Goal: Information Seeking & Learning: Learn about a topic

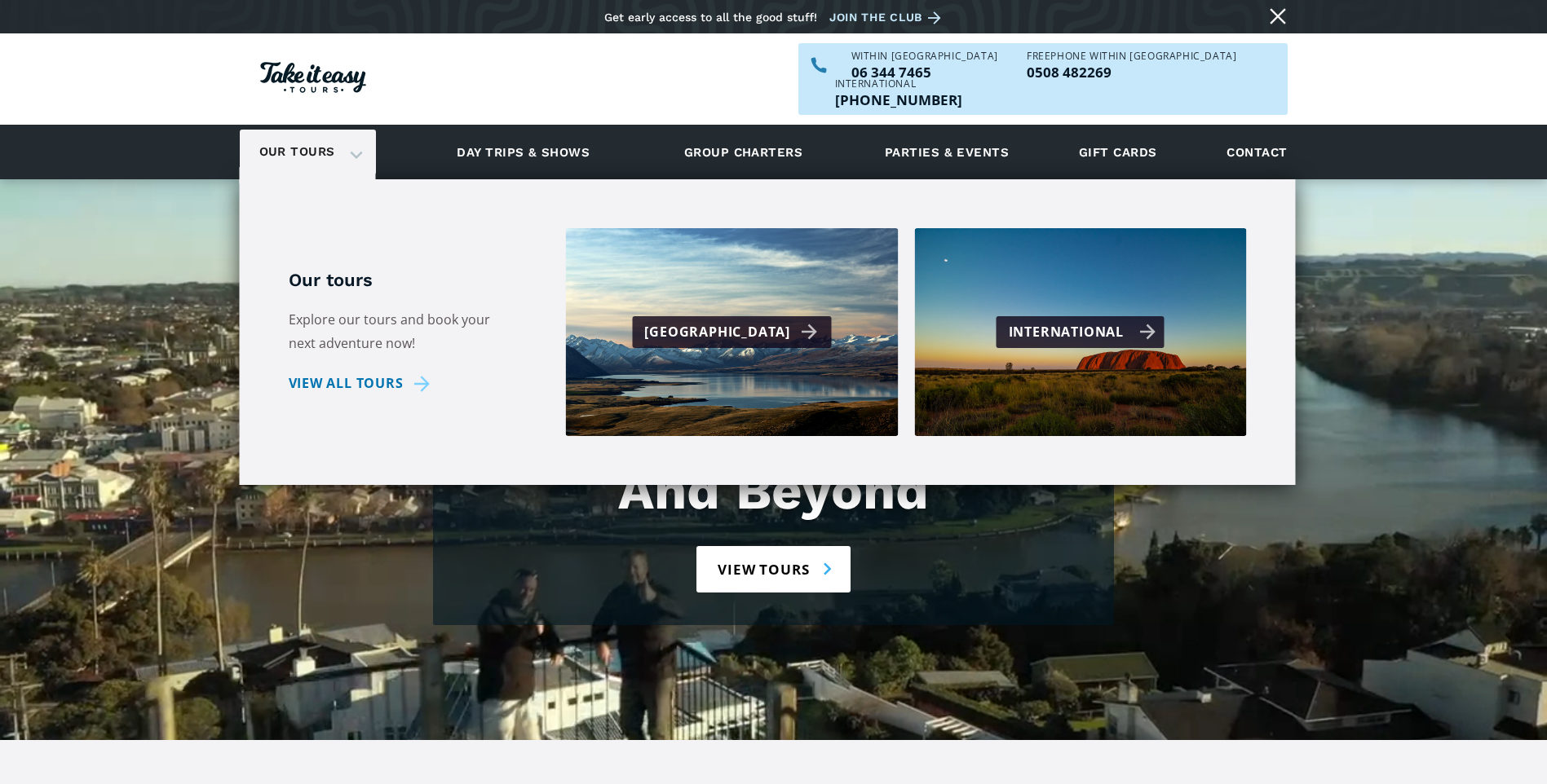
click at [1145, 320] on div "International" at bounding box center [1082, 332] width 147 height 24
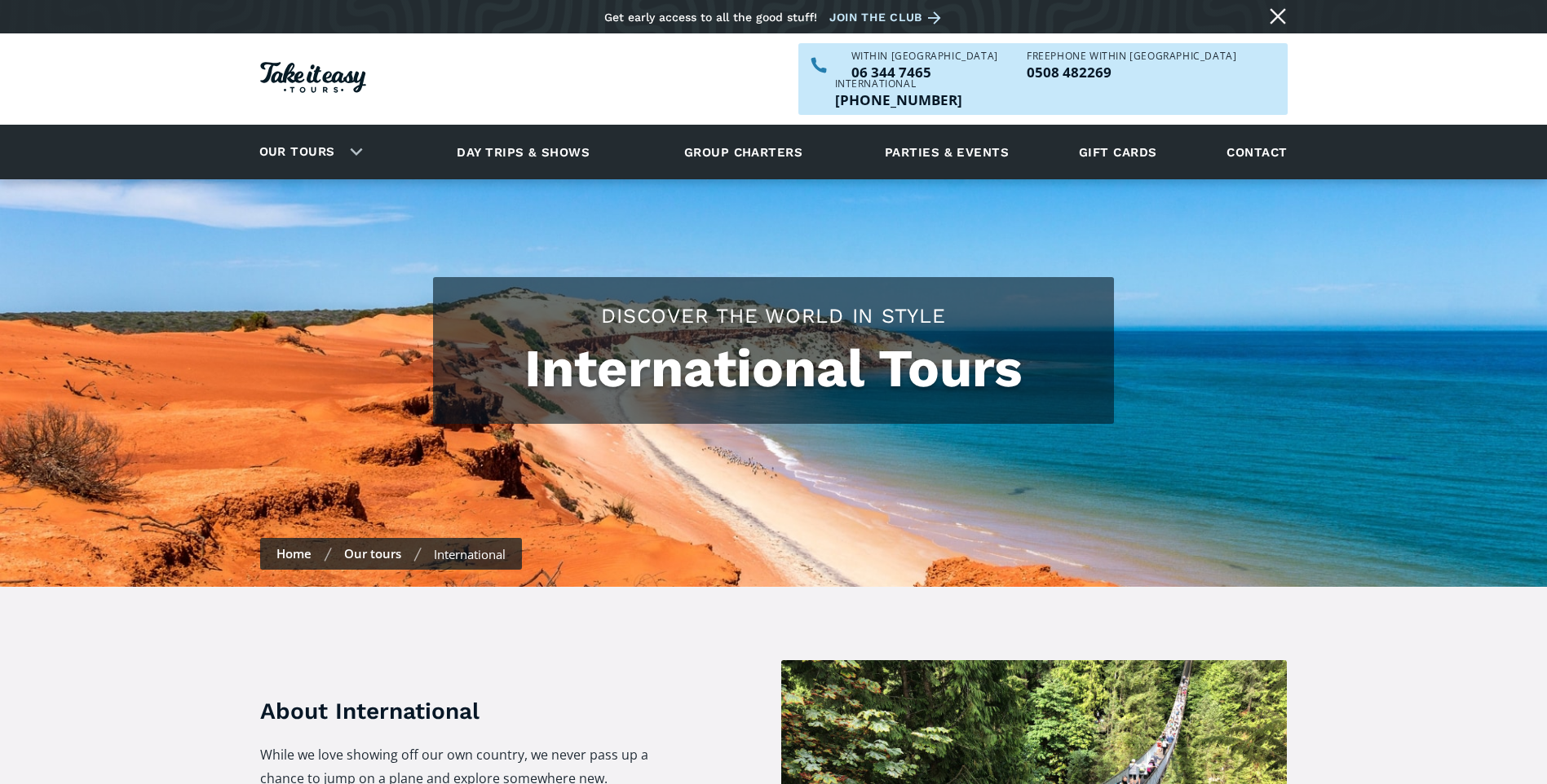
checkbox input "true"
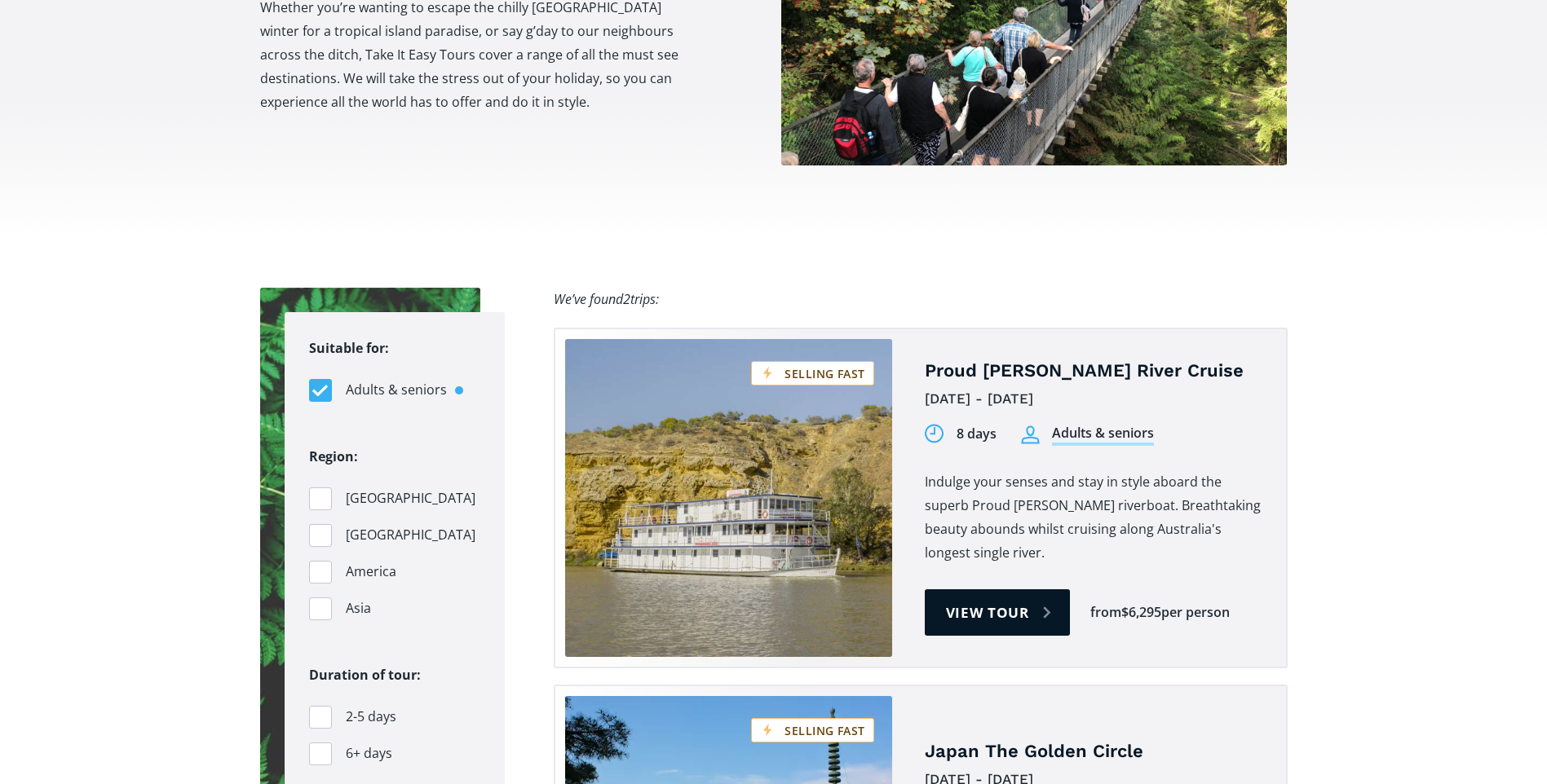
scroll to position [815, 0]
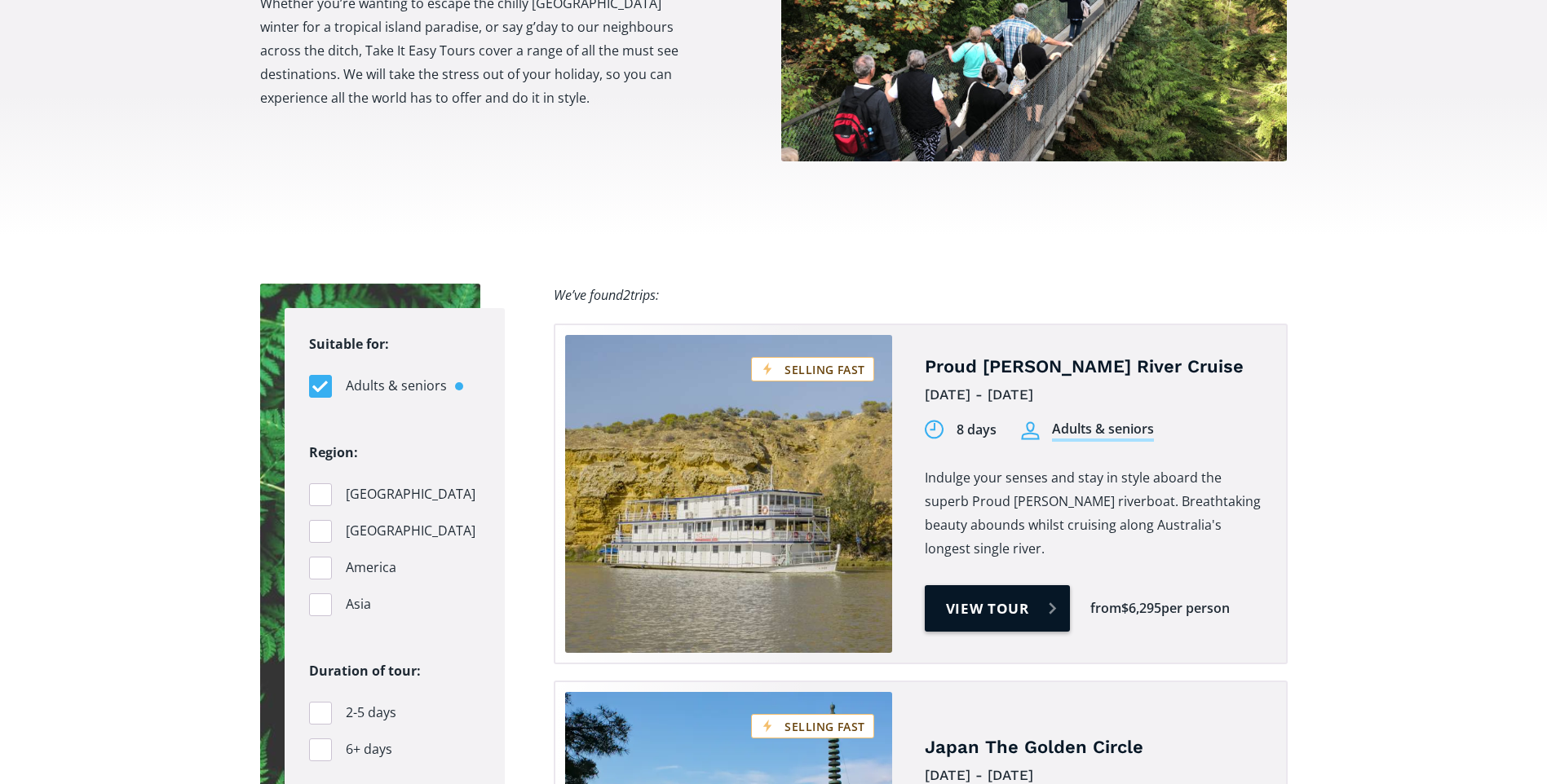
click at [989, 586] on link "View tour" at bounding box center [998, 609] width 146 height 46
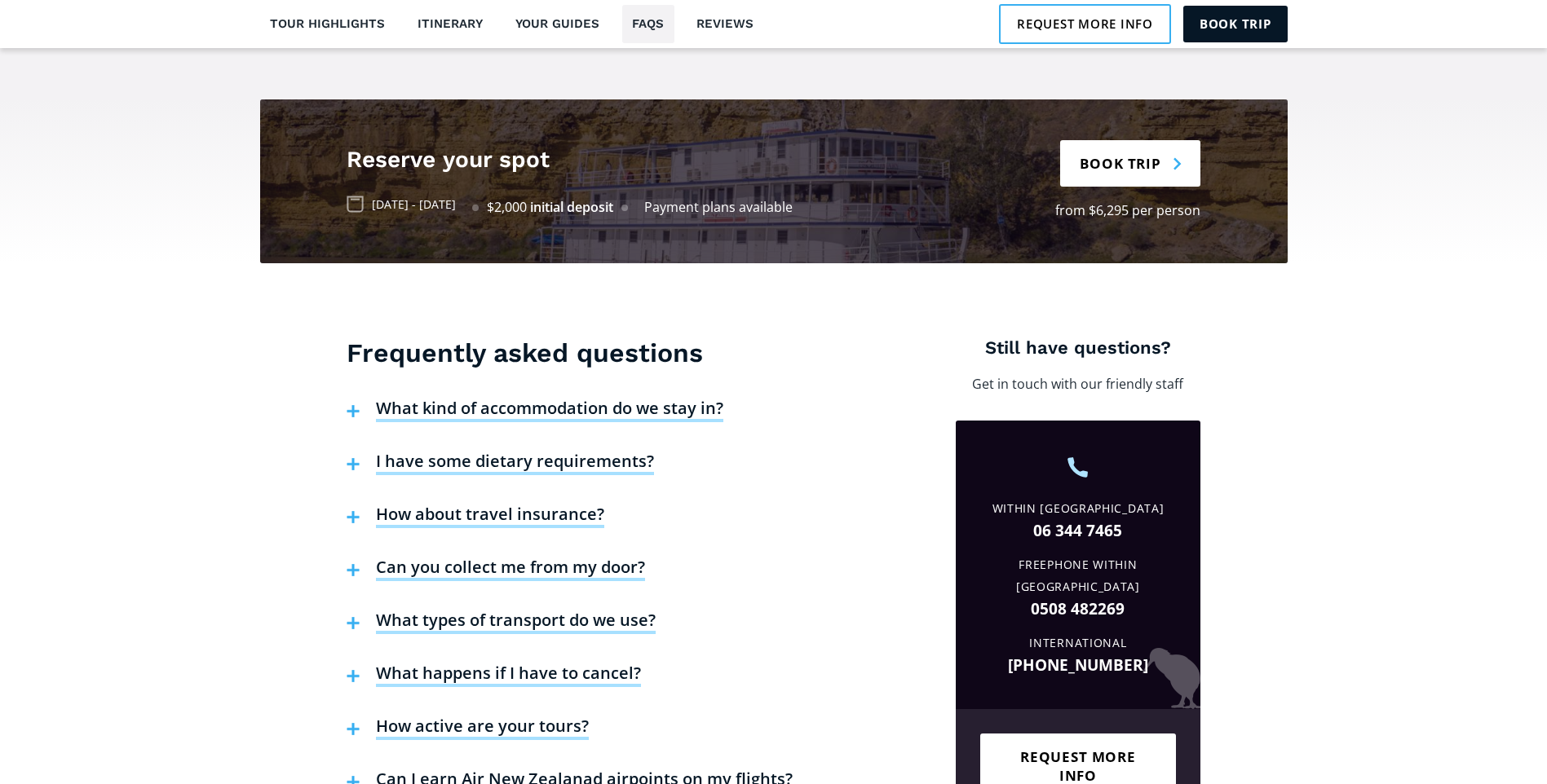
scroll to position [3669, 0]
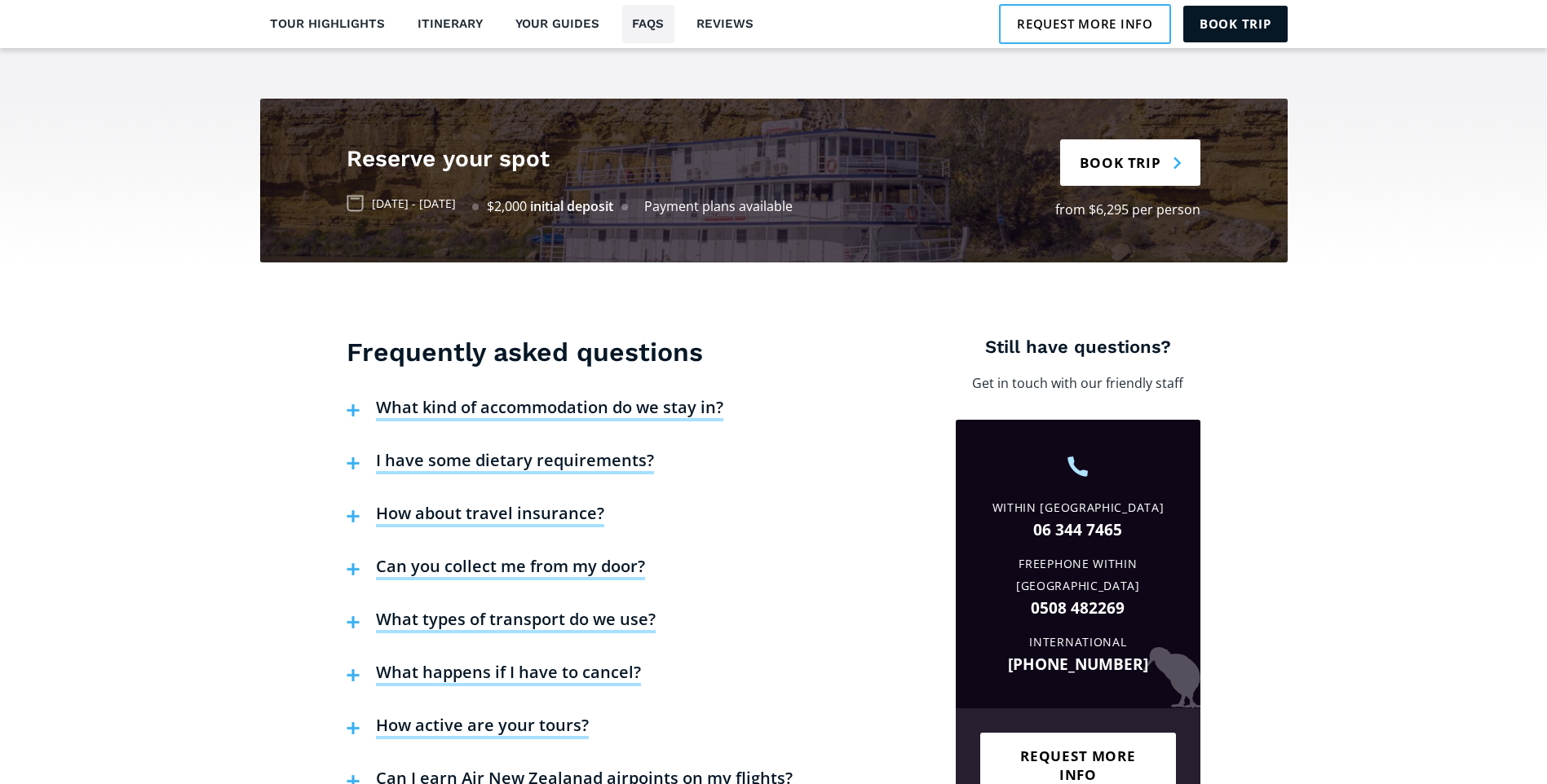
click at [355, 457] on img at bounding box center [353, 463] width 13 height 12
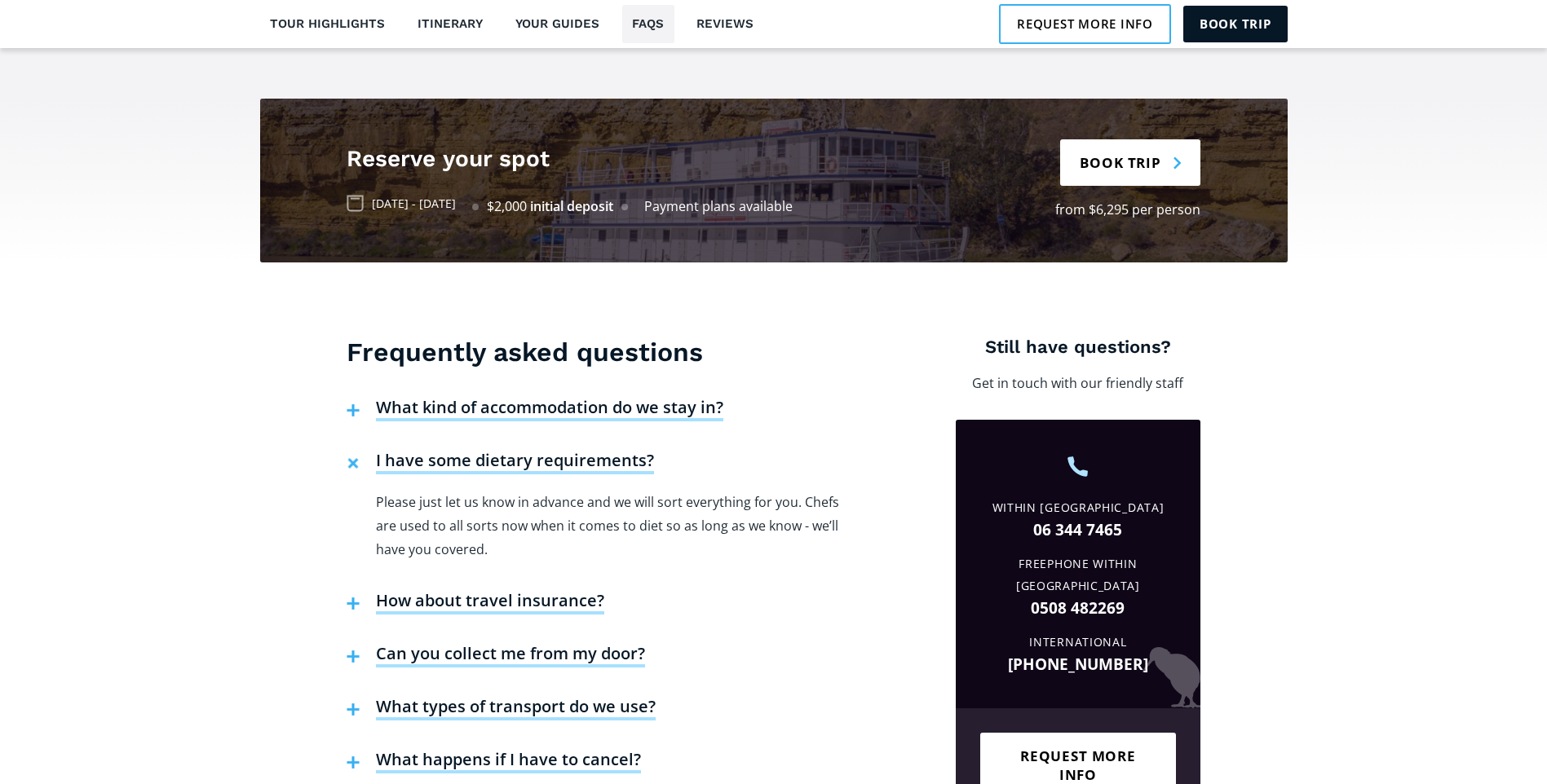
click at [355, 455] on img at bounding box center [353, 464] width 18 height 18
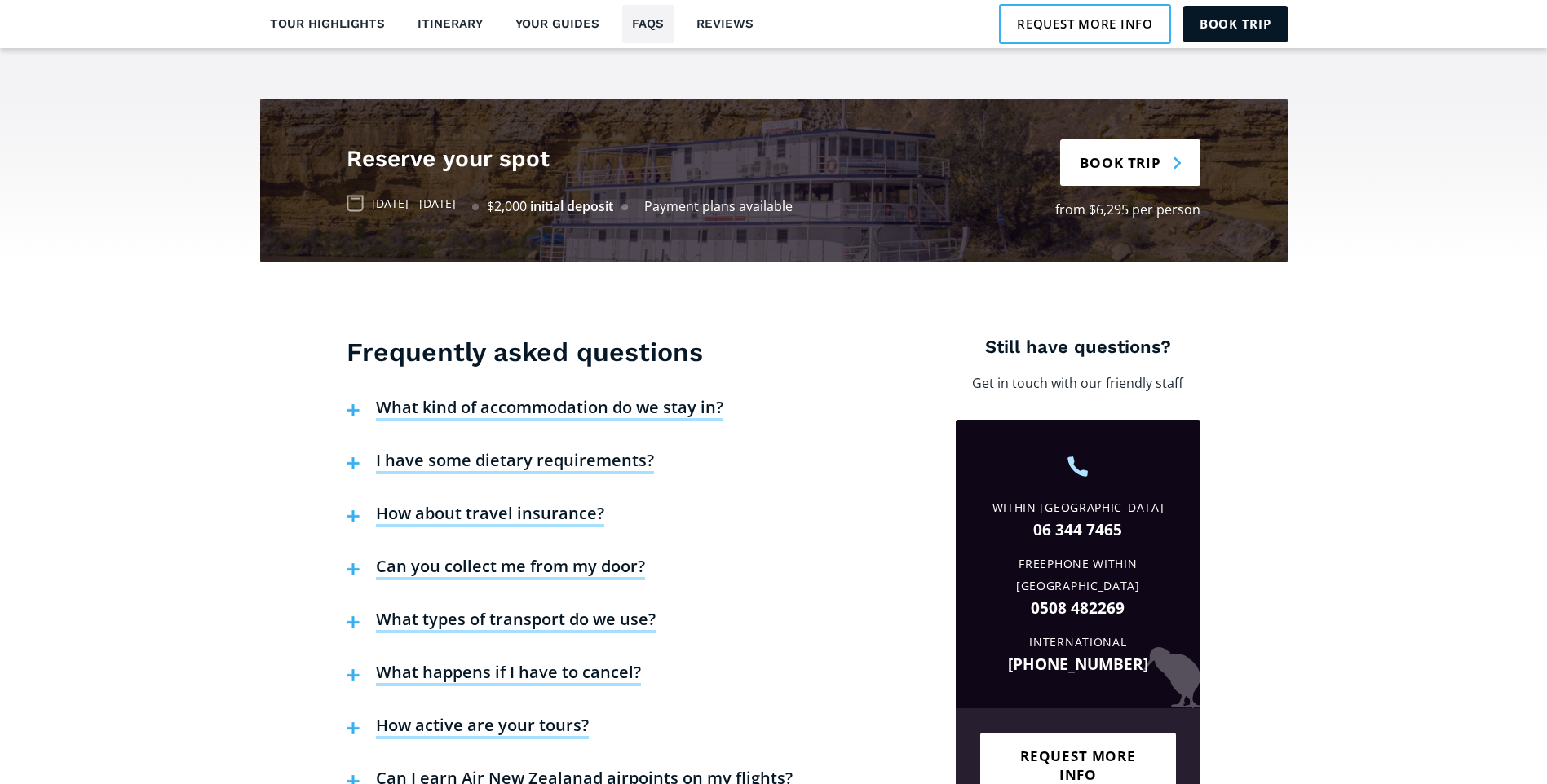
click at [504, 504] on h4 "How about travel insurance?" at bounding box center [490, 516] width 229 height 24
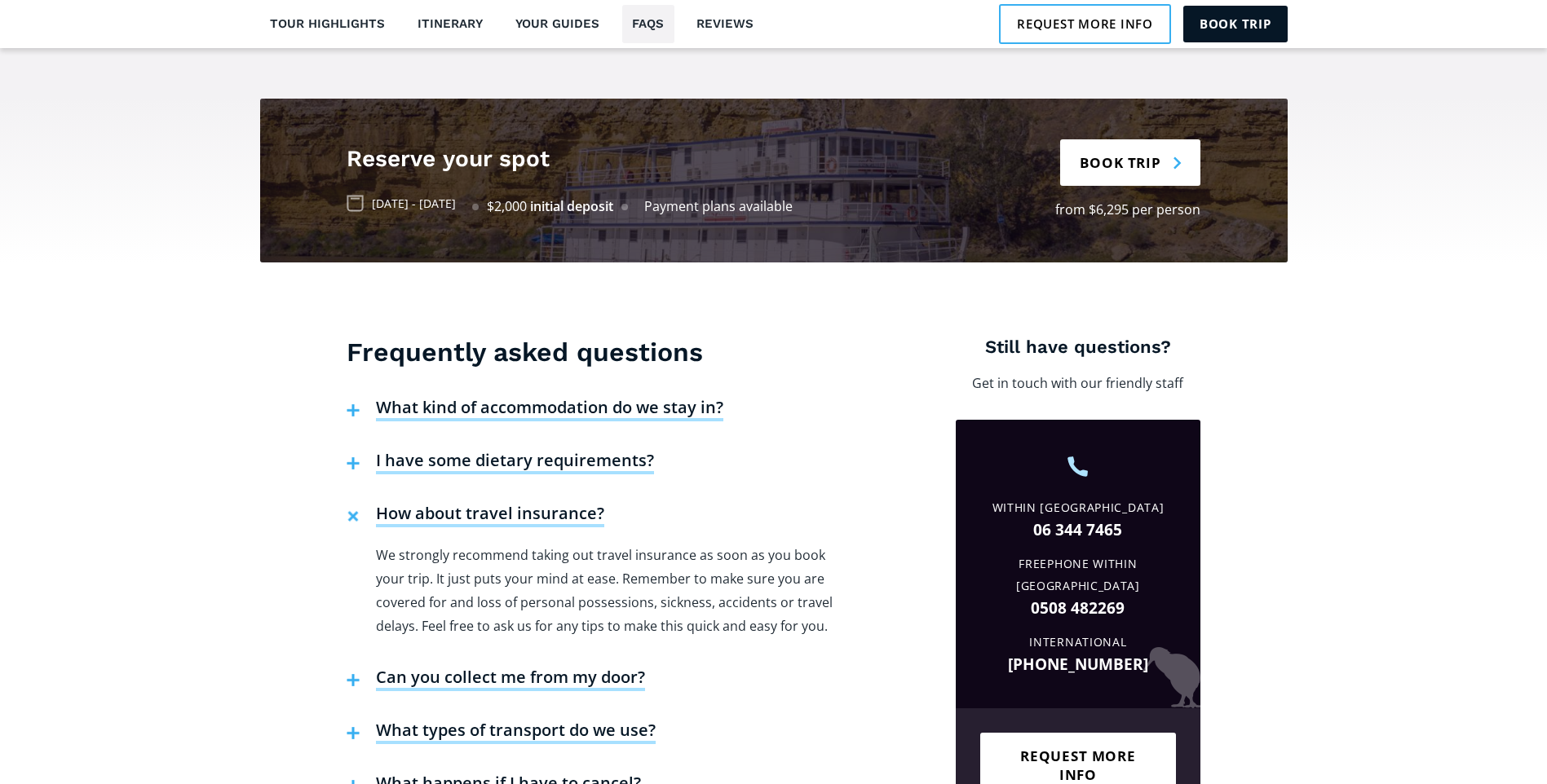
click at [504, 504] on h4 "How about travel insurance?" at bounding box center [490, 516] width 229 height 24
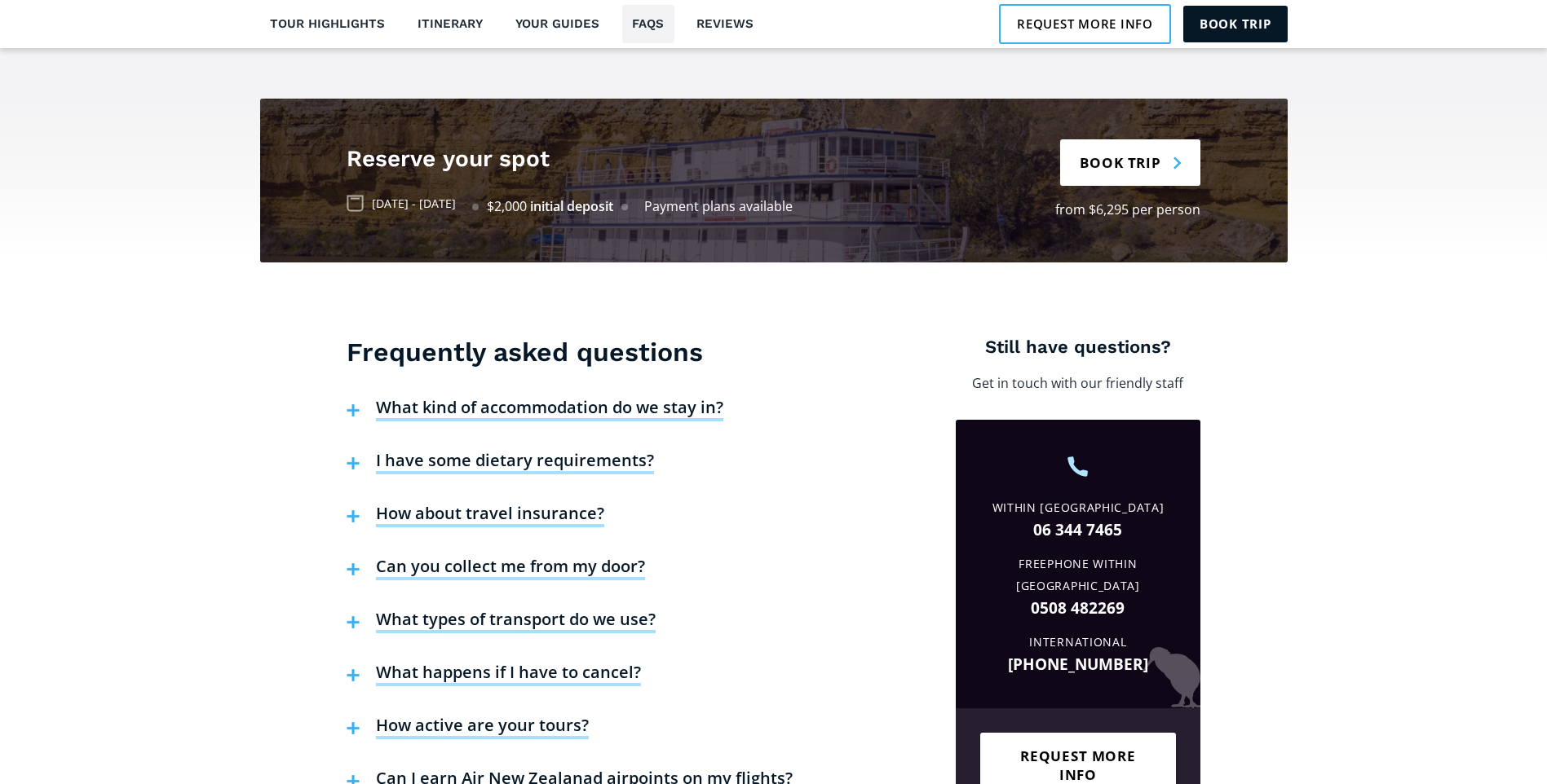
click at [543, 556] on h4 "Can you collect me from my door?" at bounding box center [510, 568] width 269 height 24
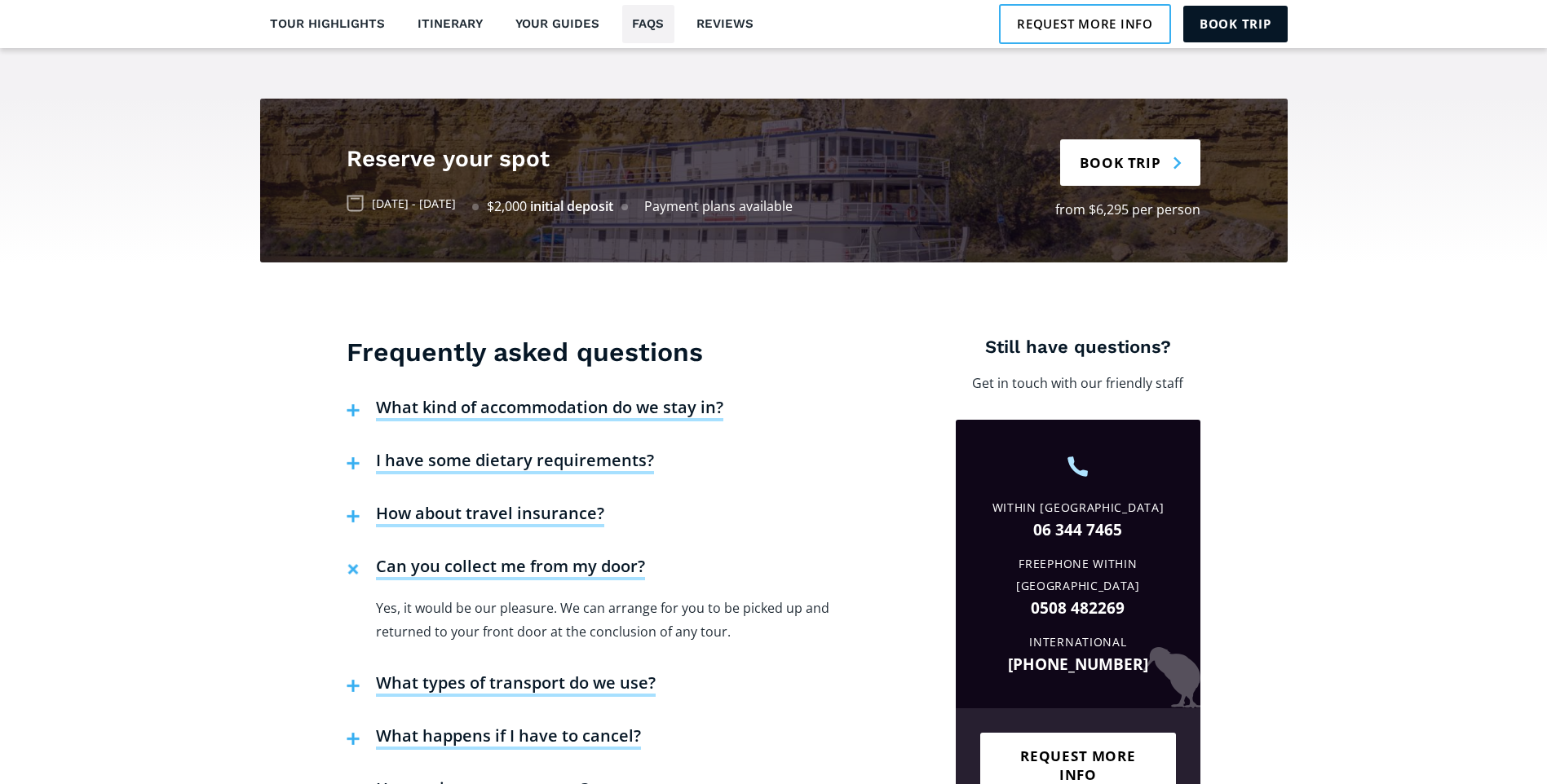
click at [544, 556] on h4 "Can you collect me from my door?" at bounding box center [510, 568] width 269 height 24
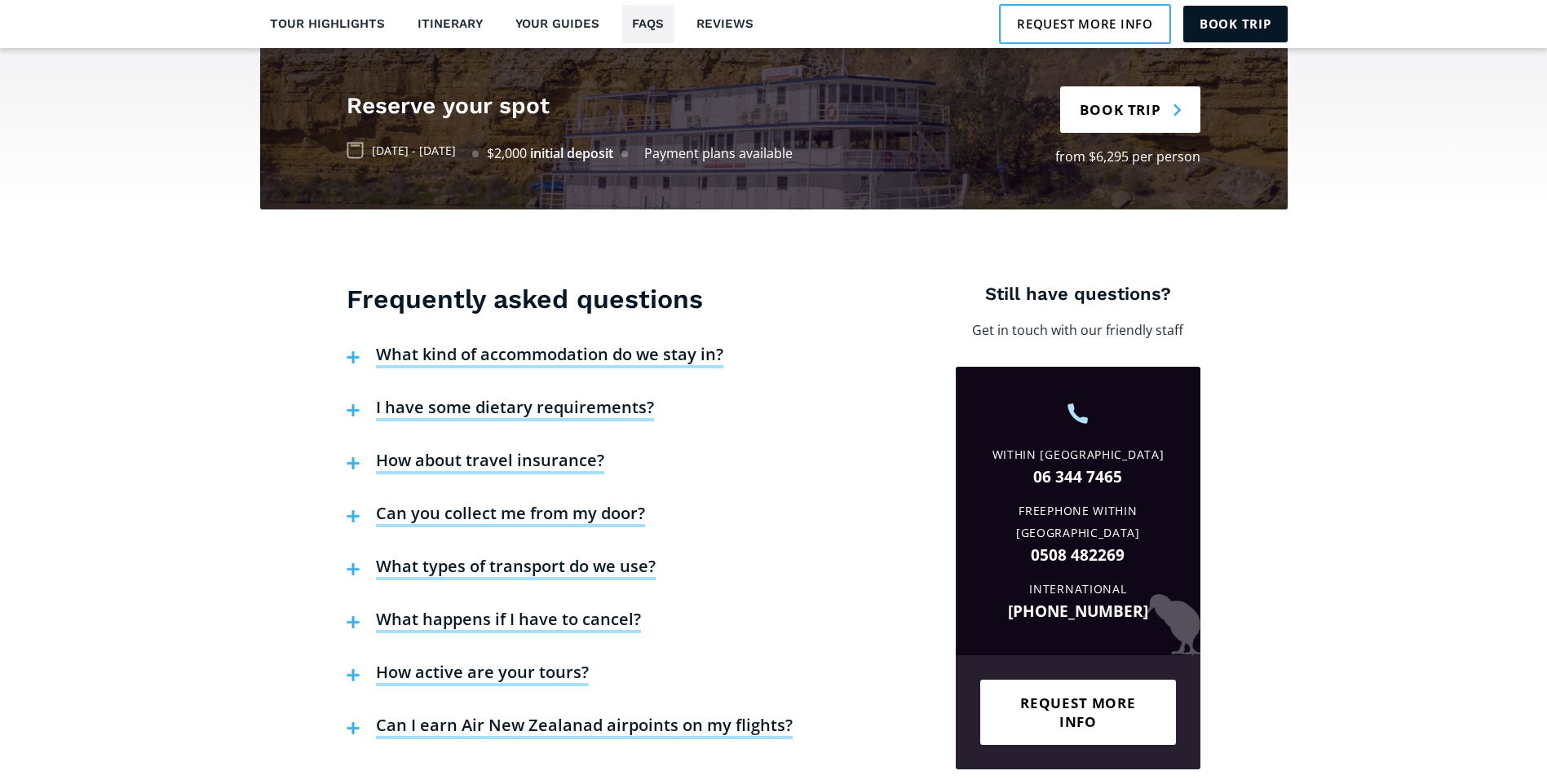
scroll to position [3751, 0]
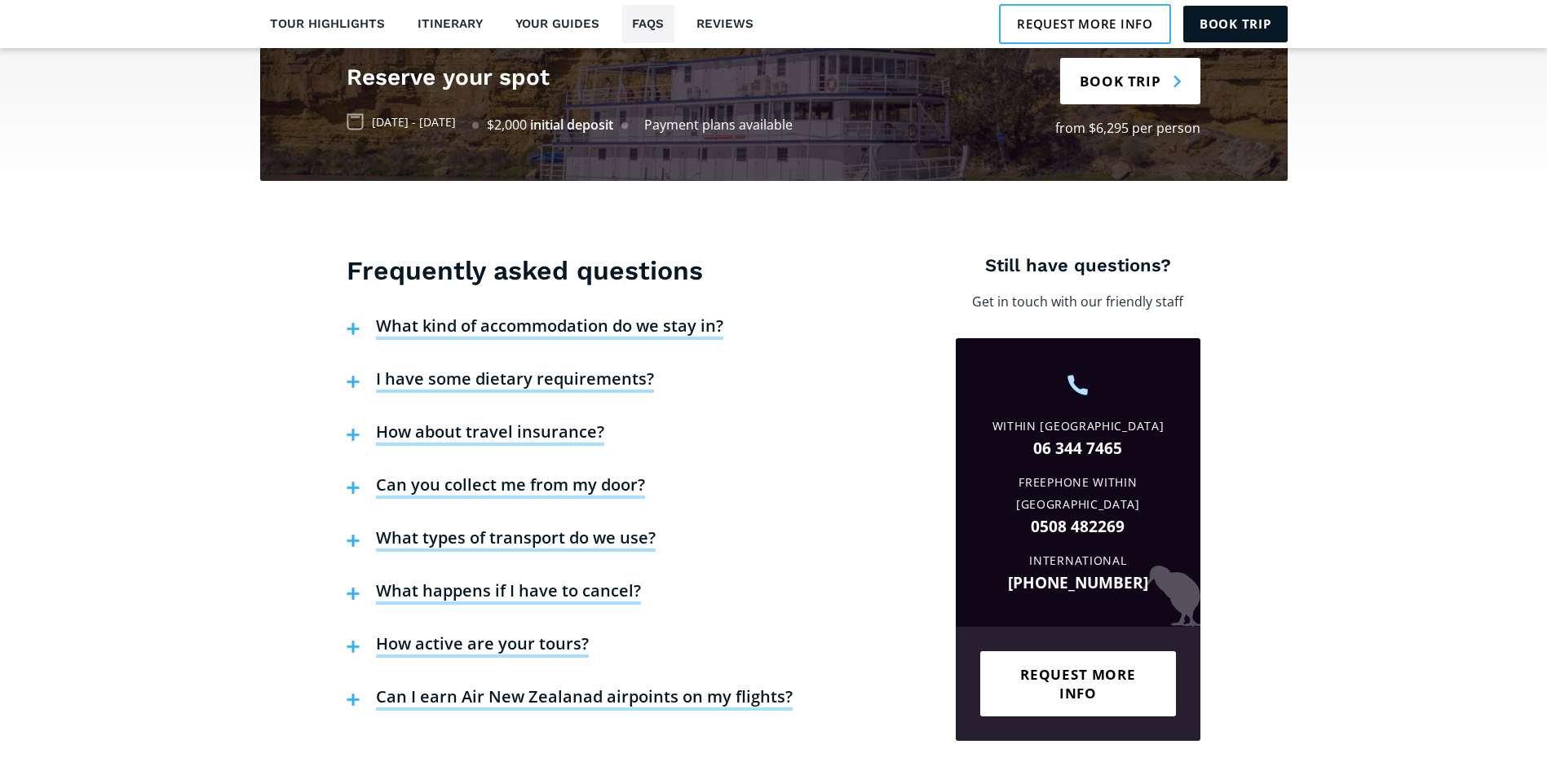
click at [580, 528] on h4 "What types of transport do we use?" at bounding box center [516, 540] width 280 height 24
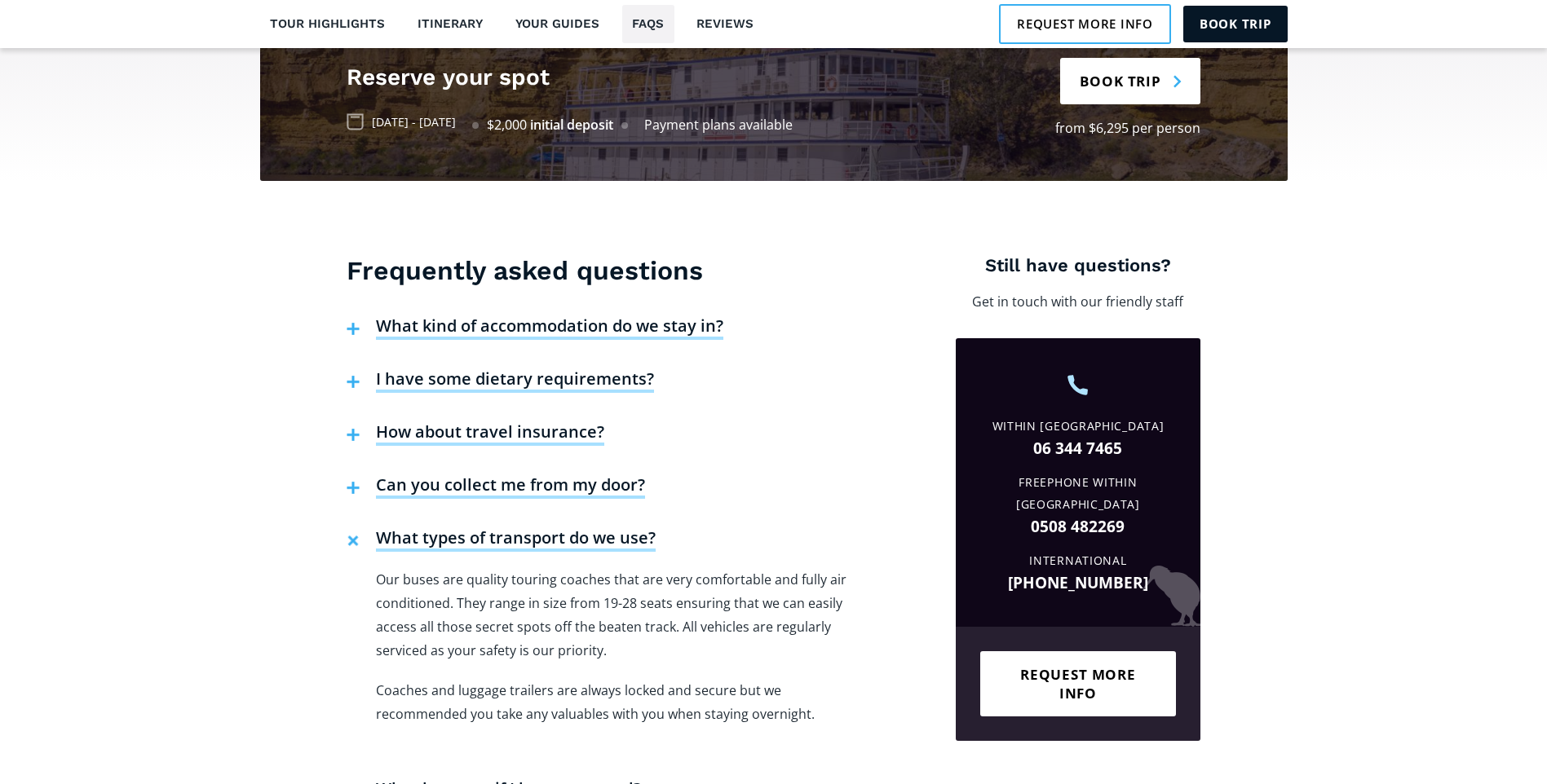
click at [580, 528] on h4 "What types of transport do we use?" at bounding box center [516, 540] width 280 height 24
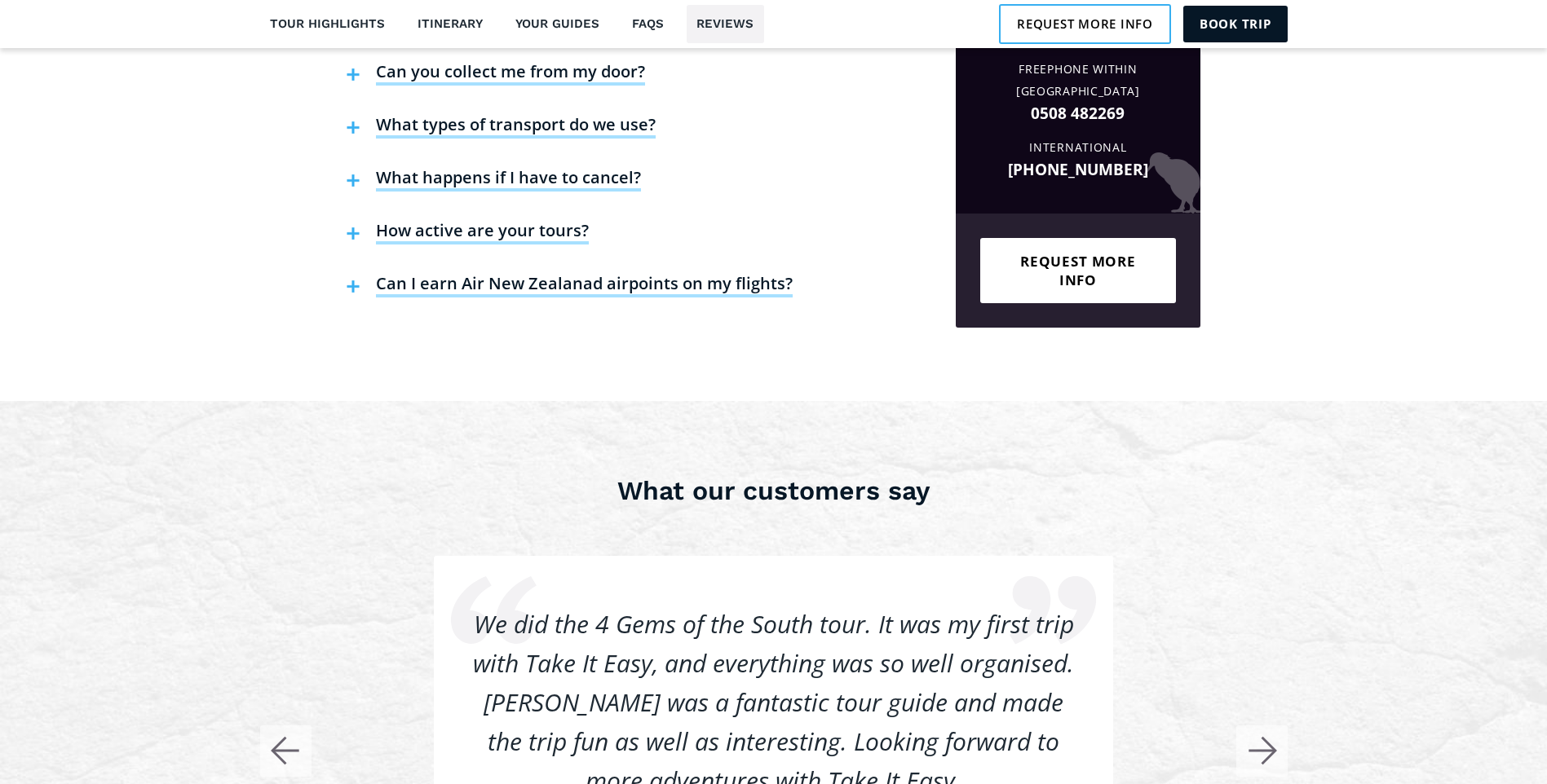
scroll to position [4240, 0]
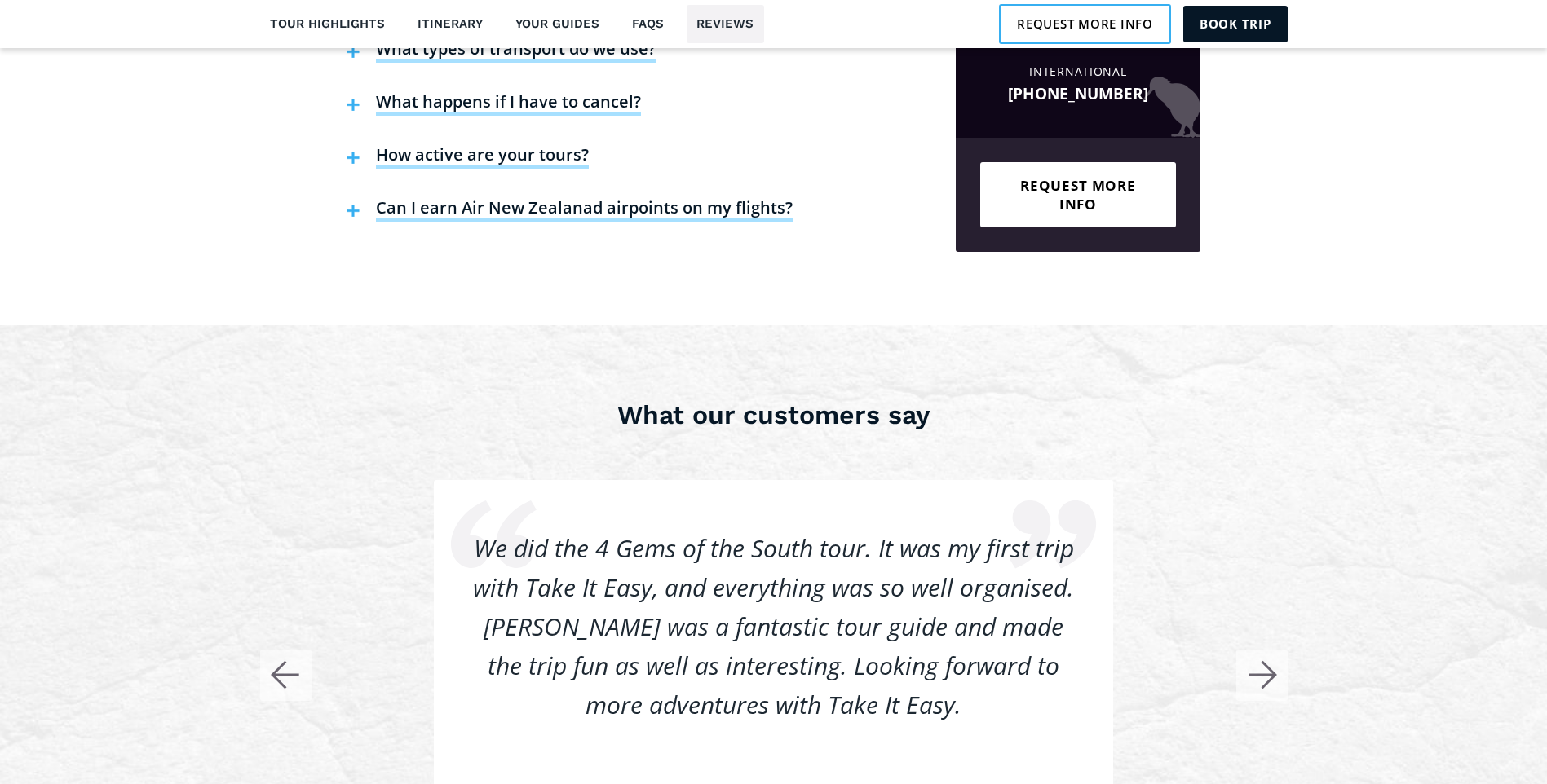
click at [597, 197] on h4 "Can I earn Air New Zealanad airpoints on my flights?" at bounding box center [584, 209] width 417 height 24
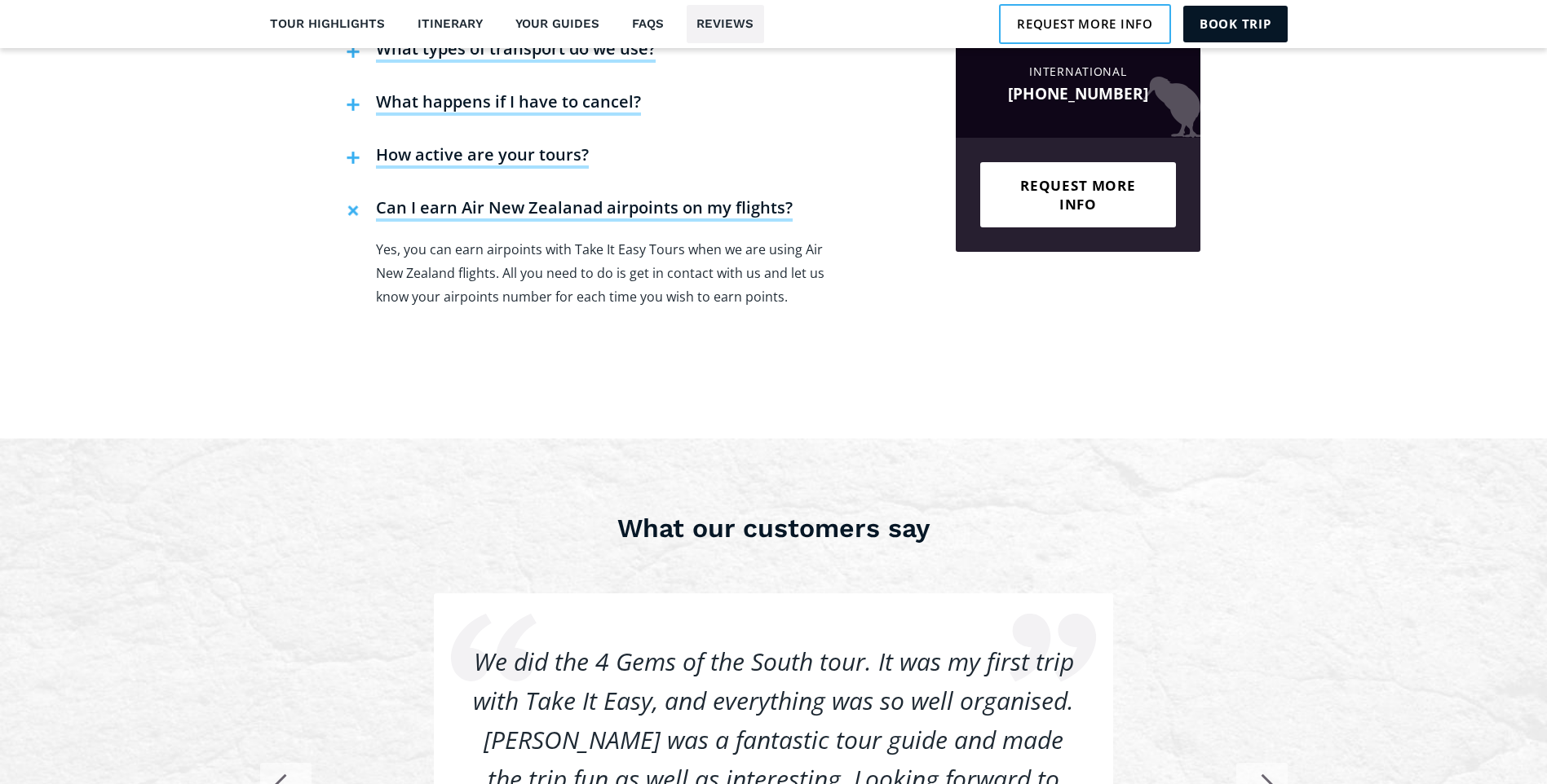
click at [597, 197] on h4 "Can I earn Air New Zealanad airpoints on my flights?" at bounding box center [584, 209] width 417 height 24
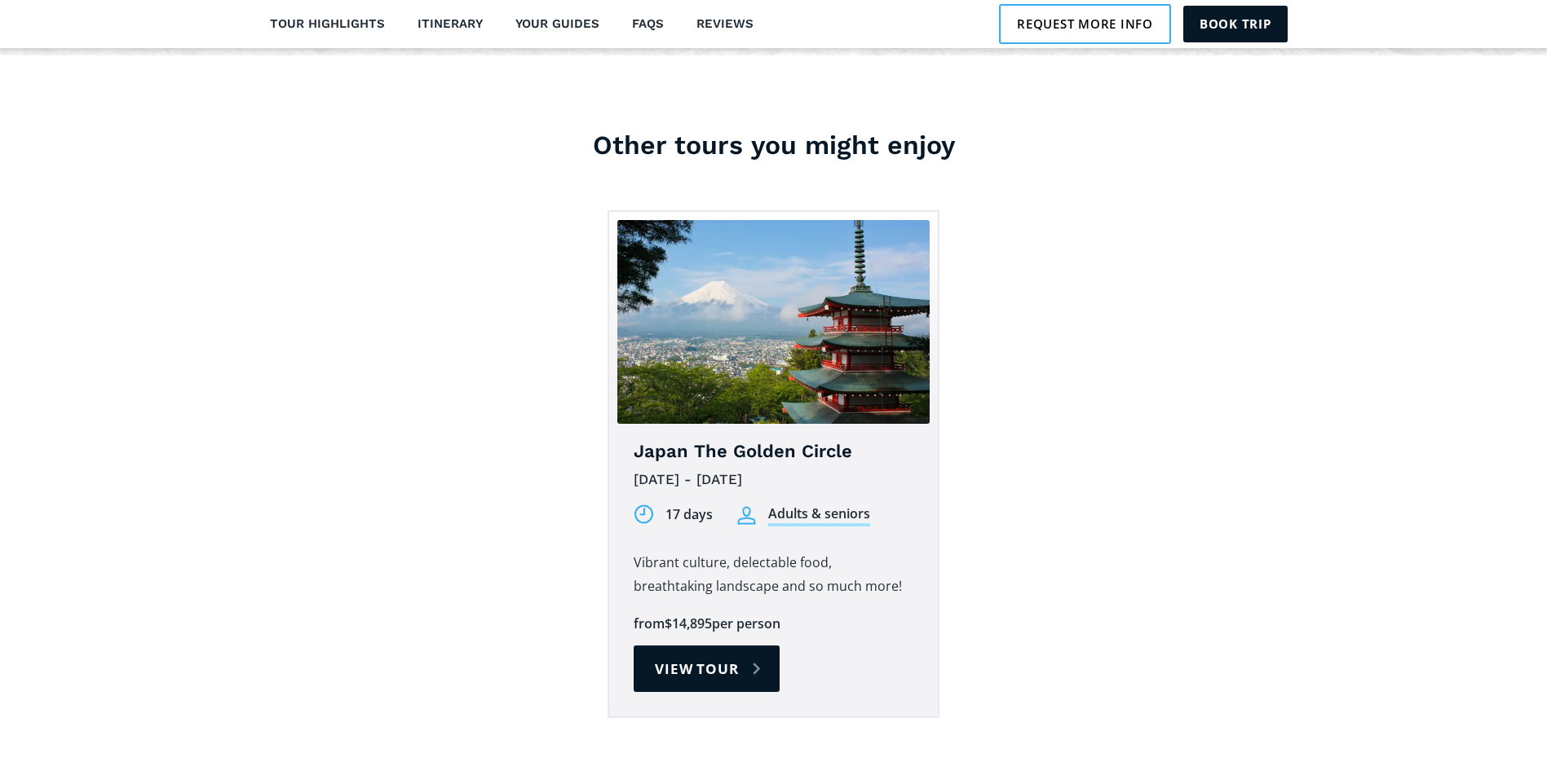
scroll to position [5137, 0]
click at [686, 645] on link "View tour" at bounding box center [706, 668] width 146 height 46
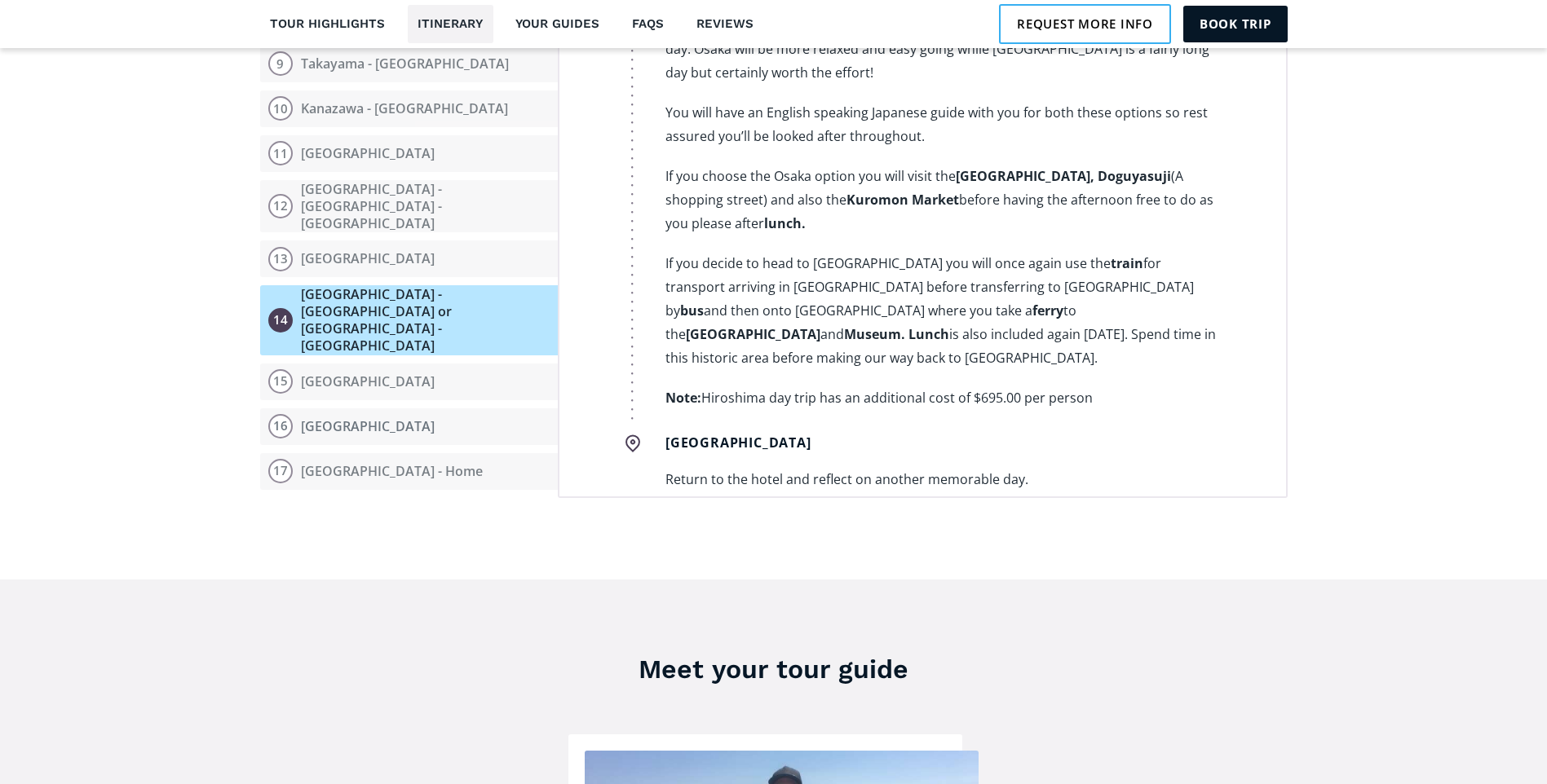
scroll to position [8740, 0]
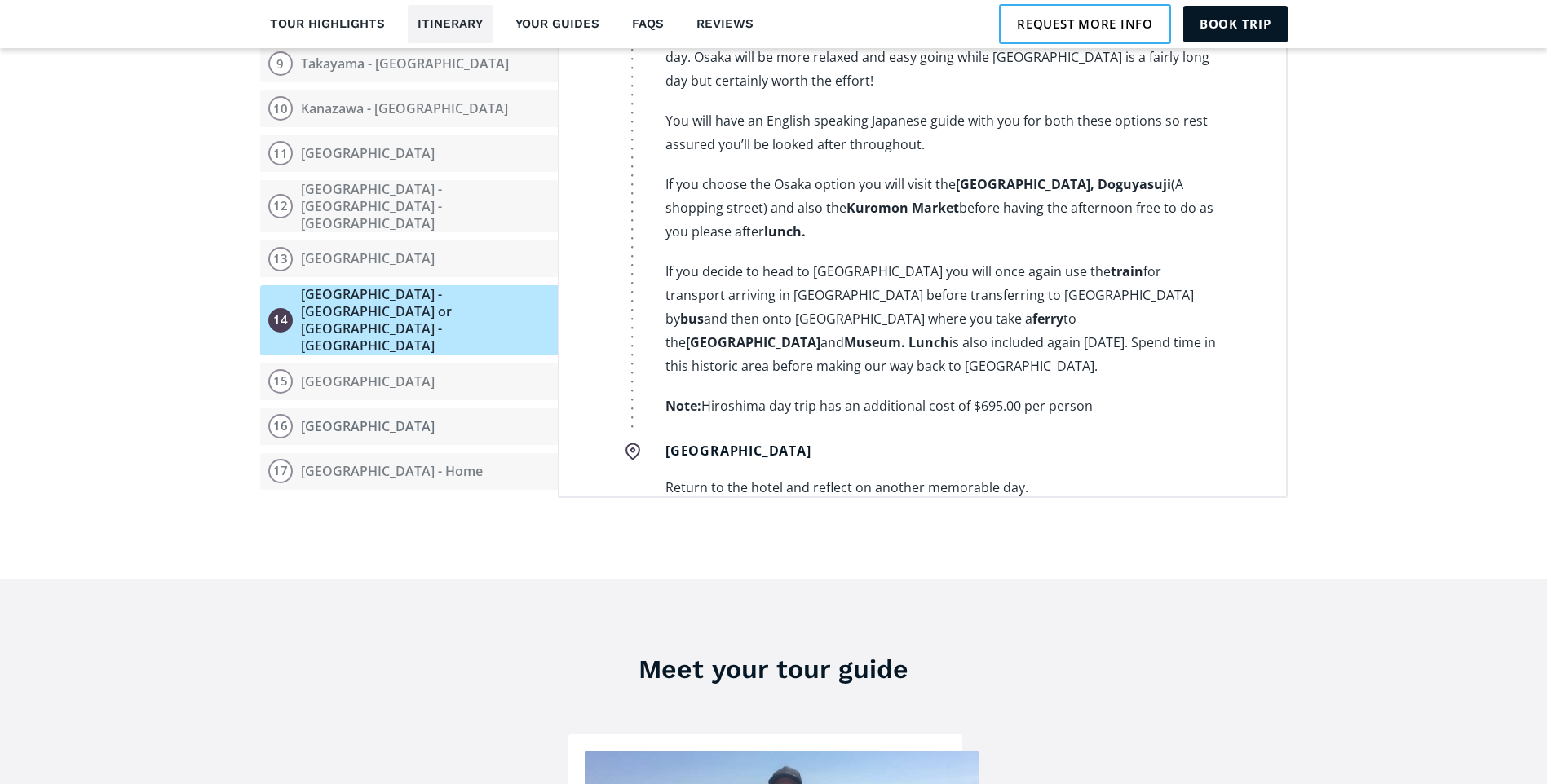
click at [827, 518] on strong "Hotel Granvia Kyoto" at bounding box center [844, 527] width 134 height 18
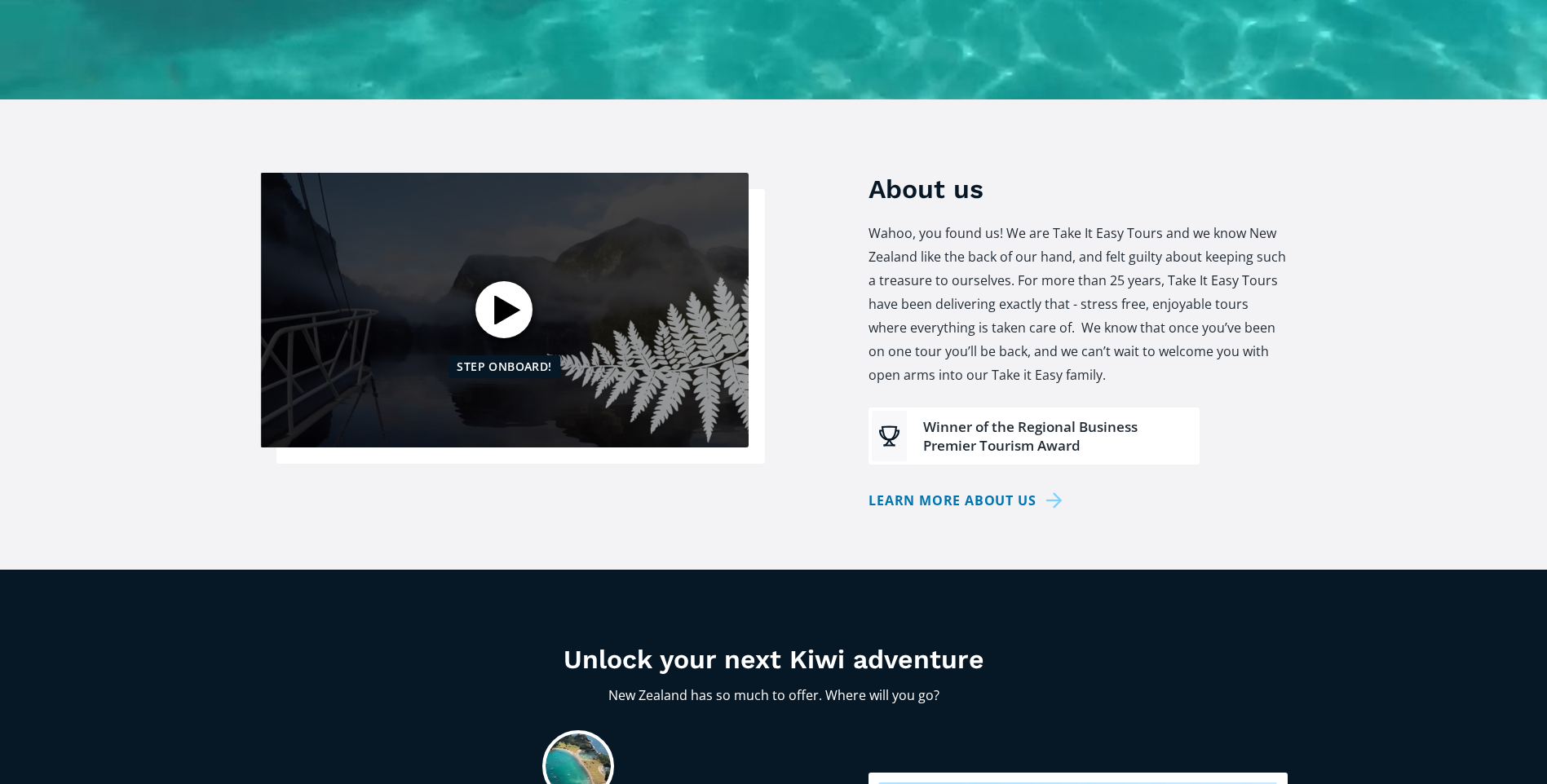
scroll to position [244, 0]
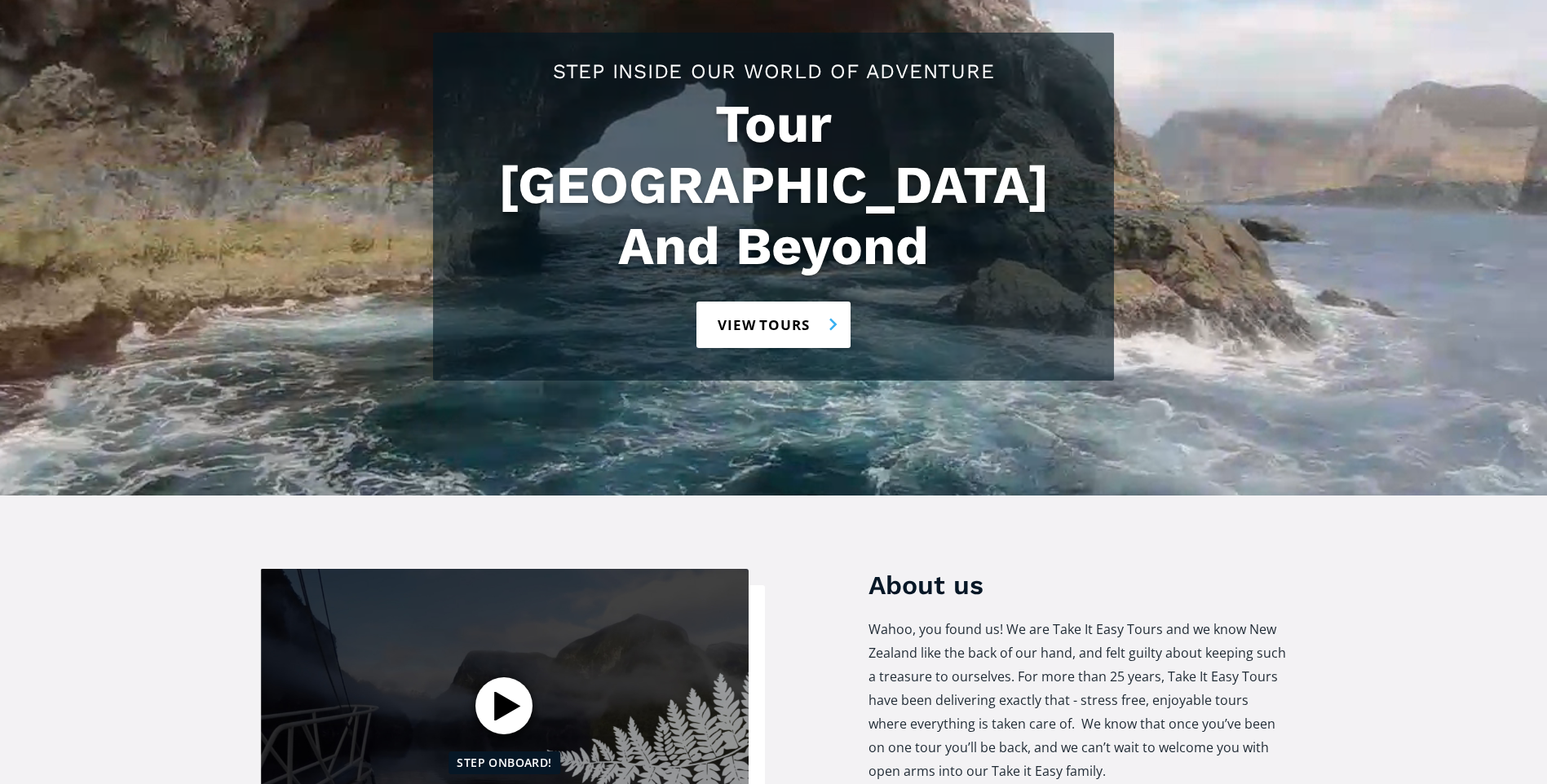
click at [778, 302] on link "View tours" at bounding box center [773, 325] width 154 height 46
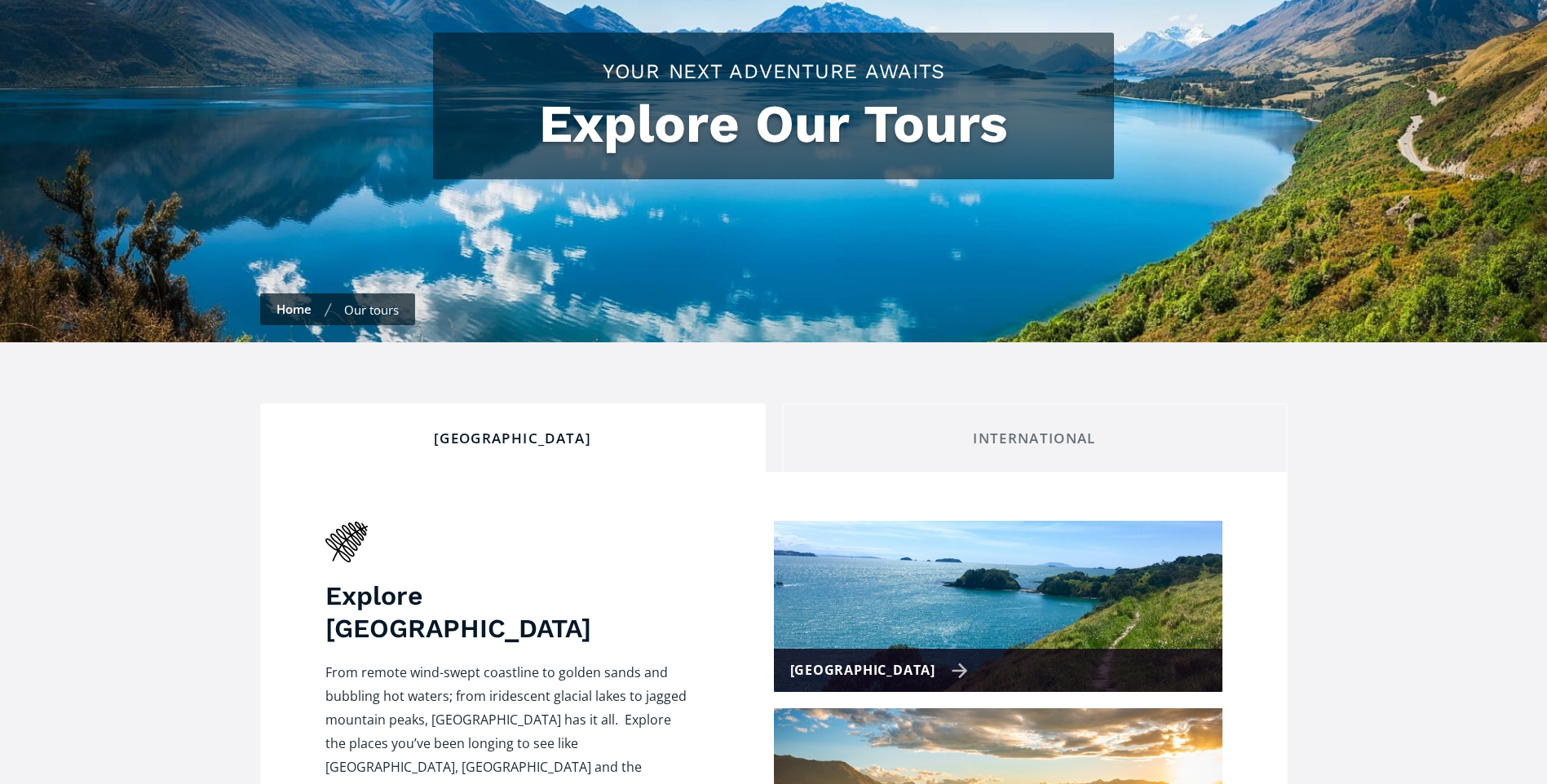
checkbox input "true"
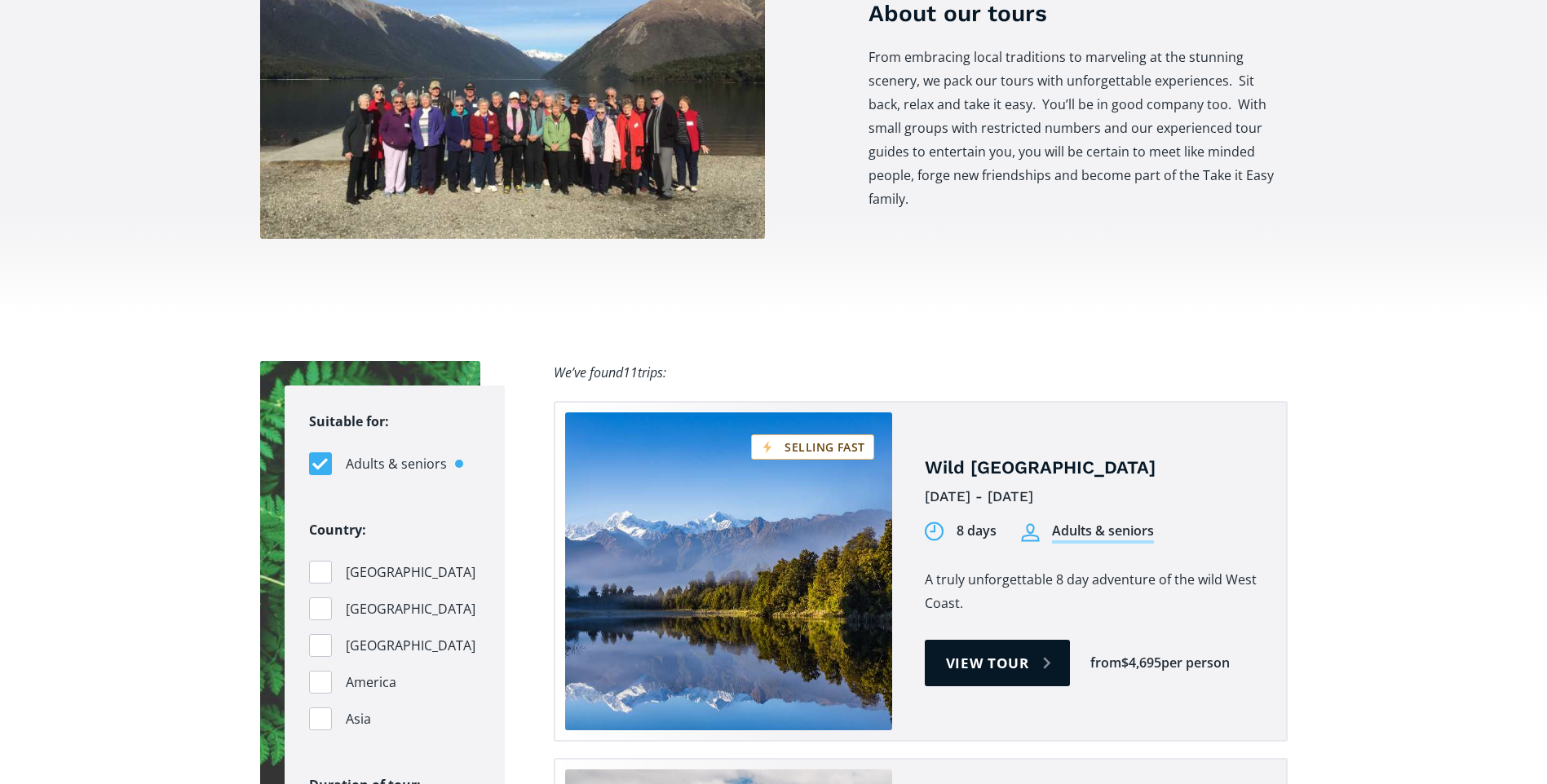
scroll to position [1305, 0]
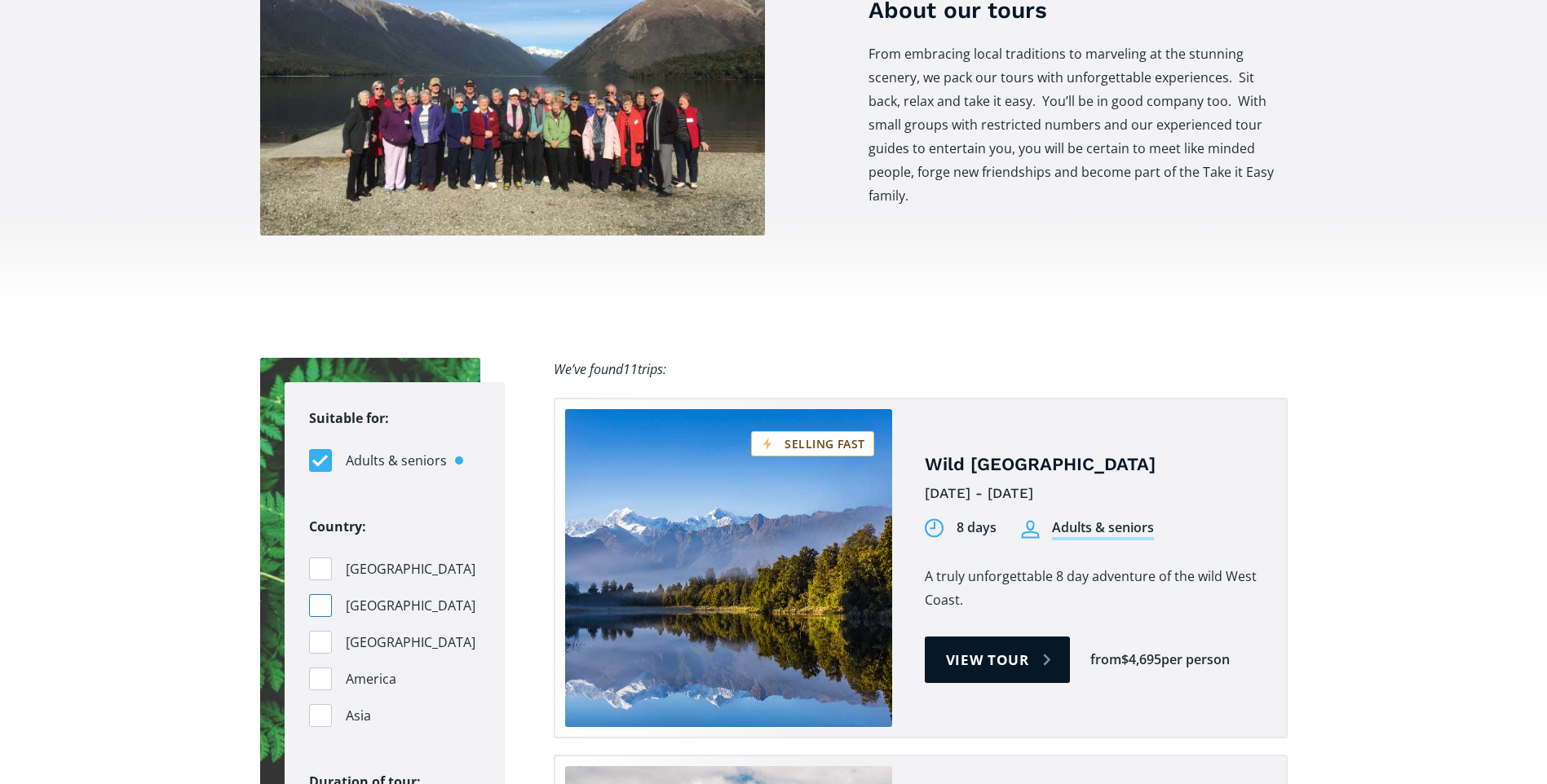
click at [321, 594] on div "Filters" at bounding box center [320, 605] width 23 height 23
click at [319, 601] on input "Australia" at bounding box center [314, 605] width 10 height 10
checkbox input "true"
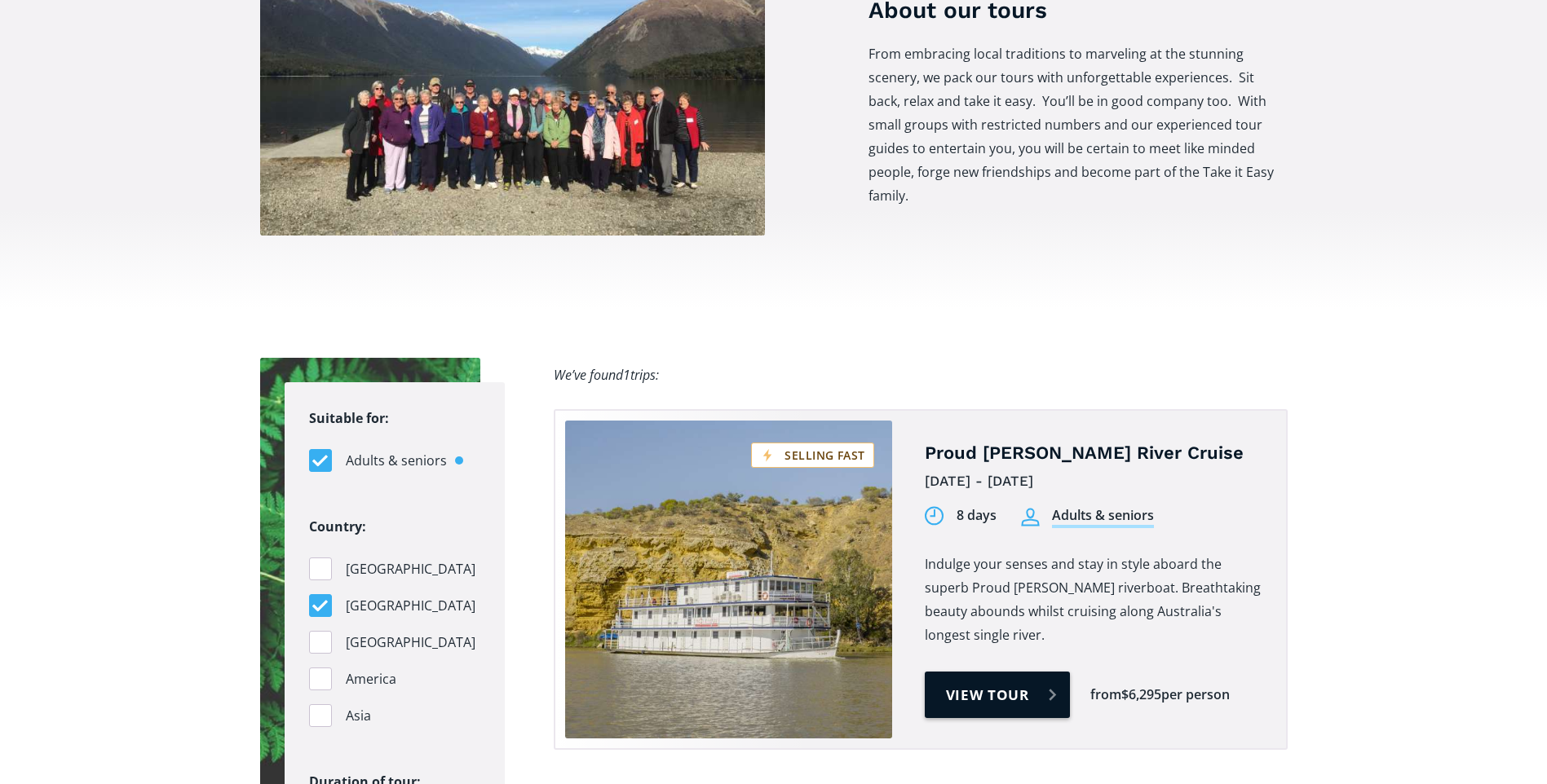
click at [979, 672] on link "View tour" at bounding box center [998, 695] width 146 height 46
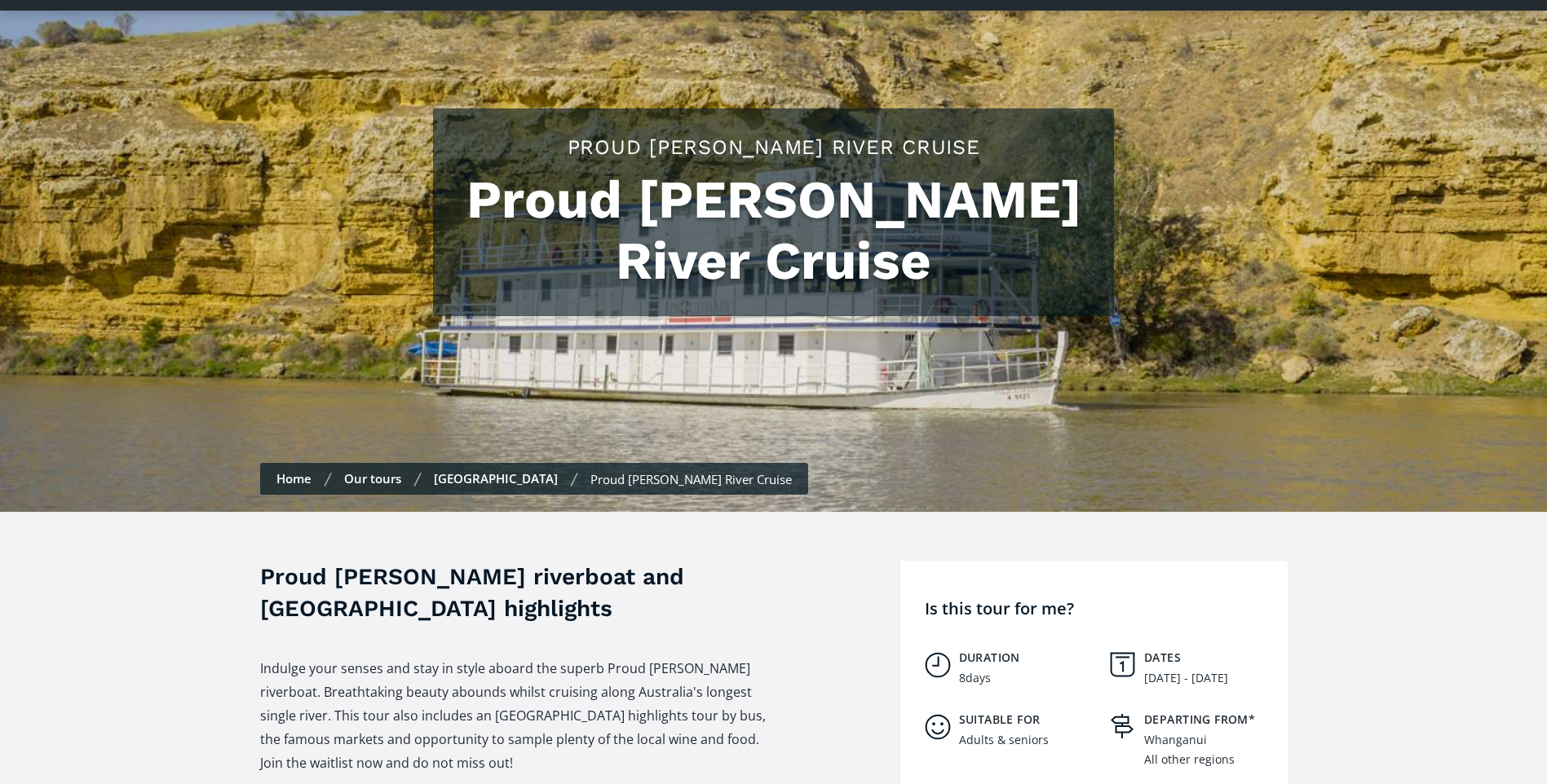
scroll to position [163, 0]
